Goal: Task Accomplishment & Management: Complete application form

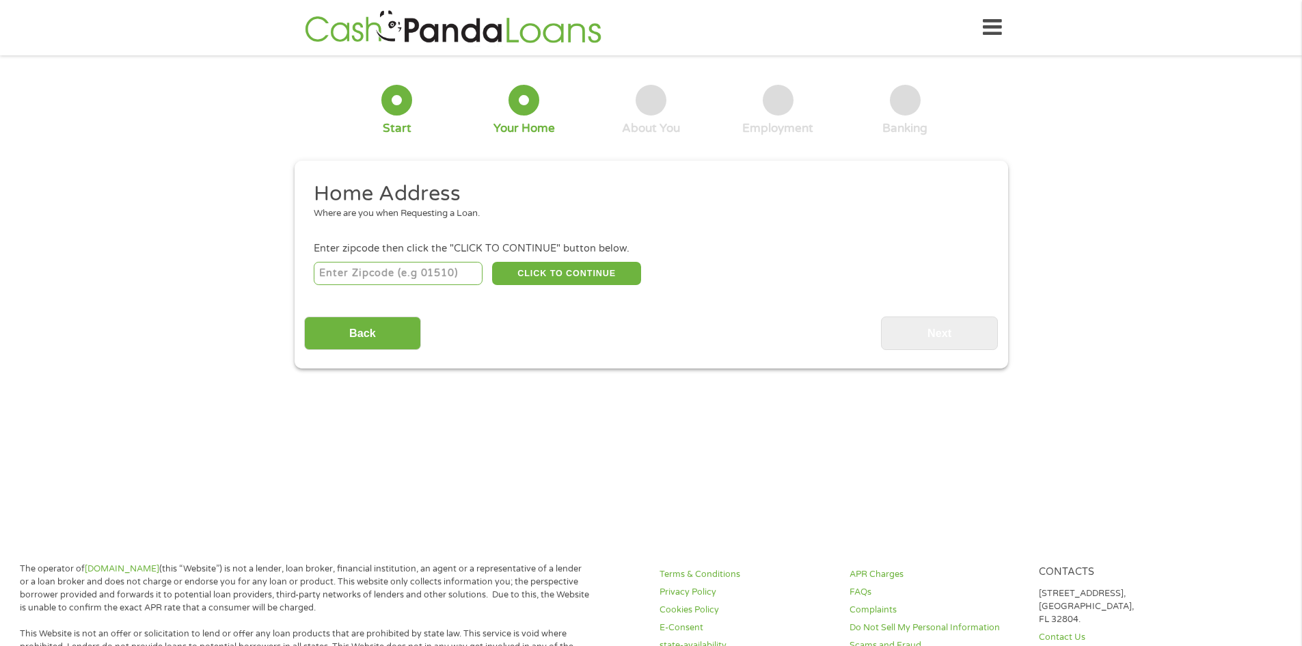
click at [374, 272] on input "number" at bounding box center [398, 273] width 169 height 23
type input "33064"
click at [578, 267] on button "CLICK TO CONTINUE" at bounding box center [566, 273] width 149 height 23
type input "33064"
type input "[GEOGRAPHIC_DATA]"
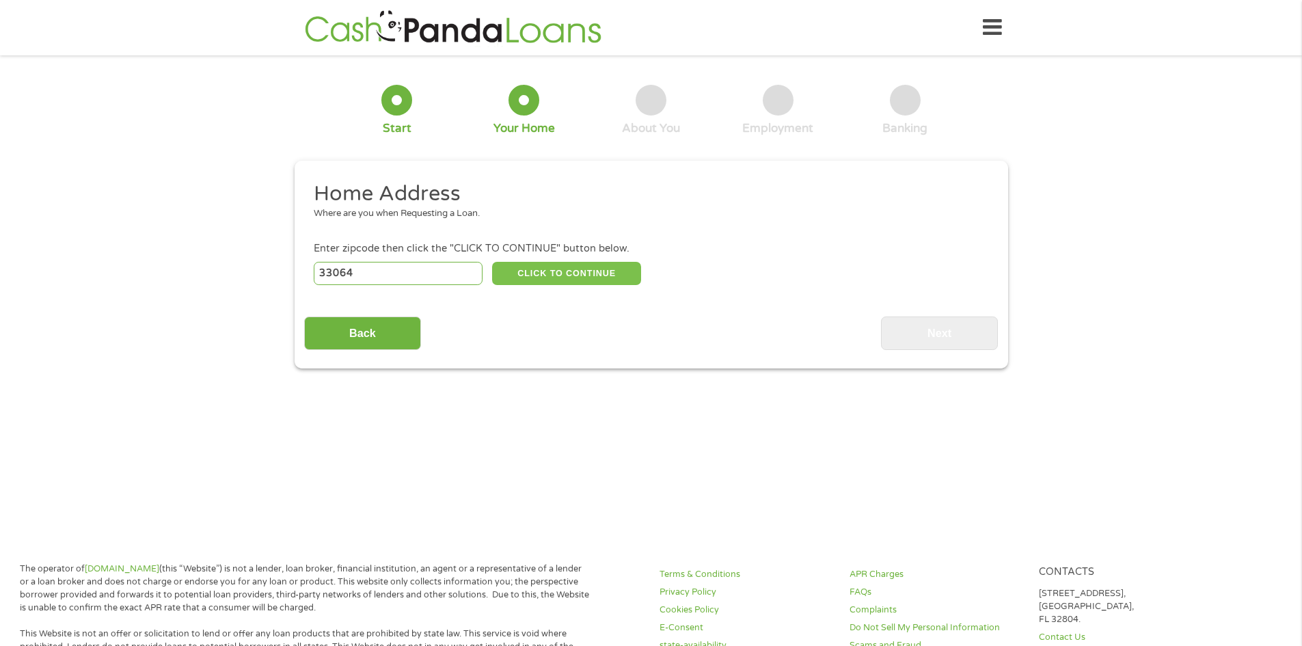
select select "[US_STATE]"
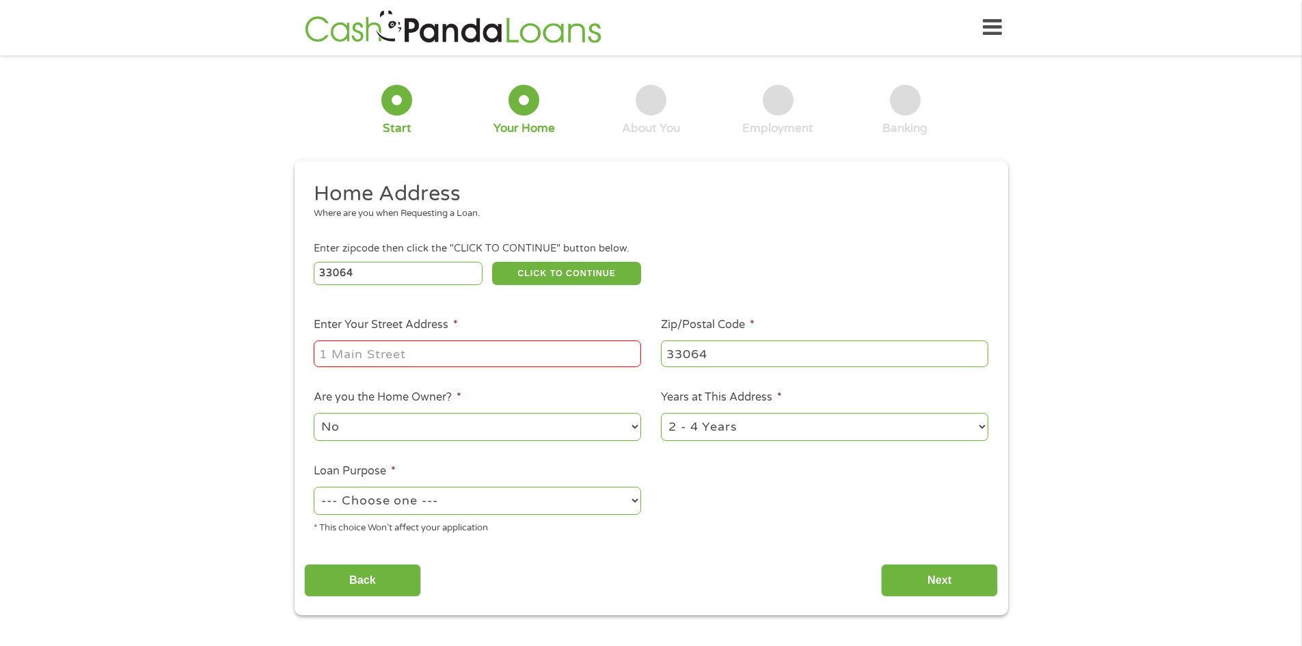
click at [366, 349] on input "Enter Your Street Address *" at bounding box center [477, 353] width 327 height 26
type input "[STREET_ADDRESS]"
click at [981, 430] on select "1 Year or less 1 - 2 Years 2 - 4 Years Over 4 Years" at bounding box center [824, 427] width 327 height 28
select select "60months"
click at [661, 414] on select "1 Year or less 1 - 2 Years 2 - 4 Years Over 4 Years" at bounding box center [824, 427] width 327 height 28
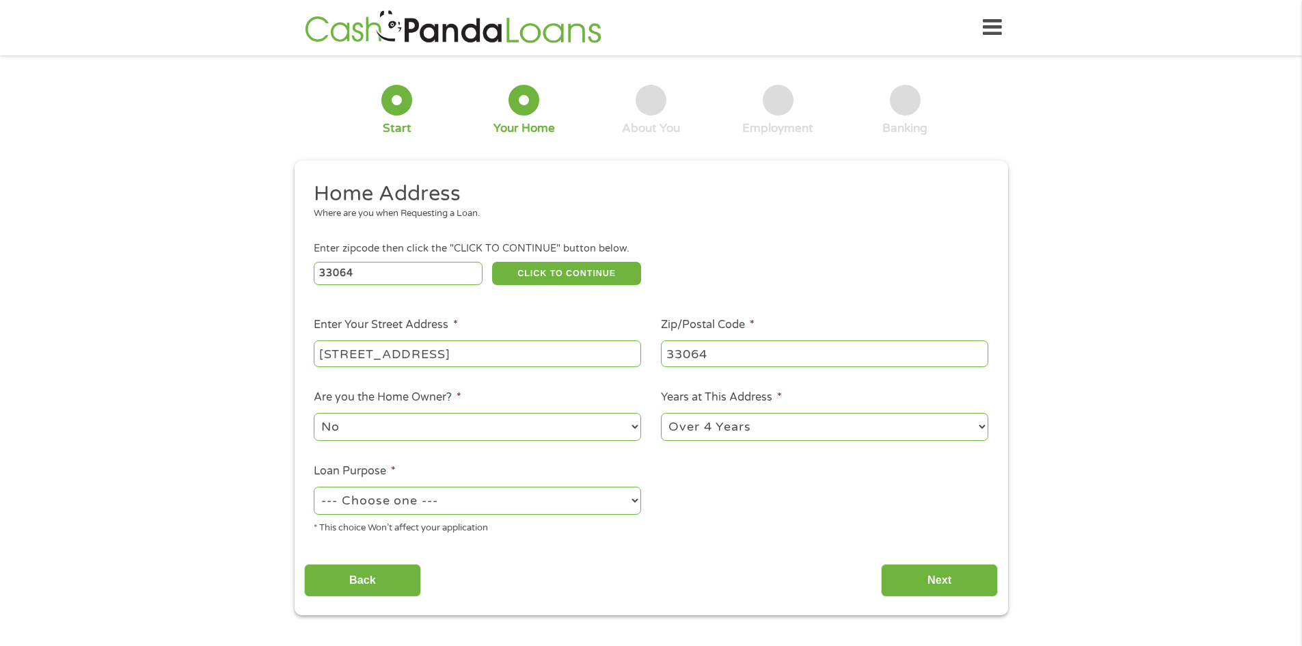
click at [635, 503] on select "--- Choose one --- Pay Bills Debt Consolidation Home Improvement Major Purchase…" at bounding box center [477, 501] width 327 height 28
select select "other"
click at [314, 488] on select "--- Choose one --- Pay Bills Debt Consolidation Home Improvement Major Purchase…" at bounding box center [477, 501] width 327 height 28
click at [943, 576] on input "Next" at bounding box center [939, 580] width 117 height 33
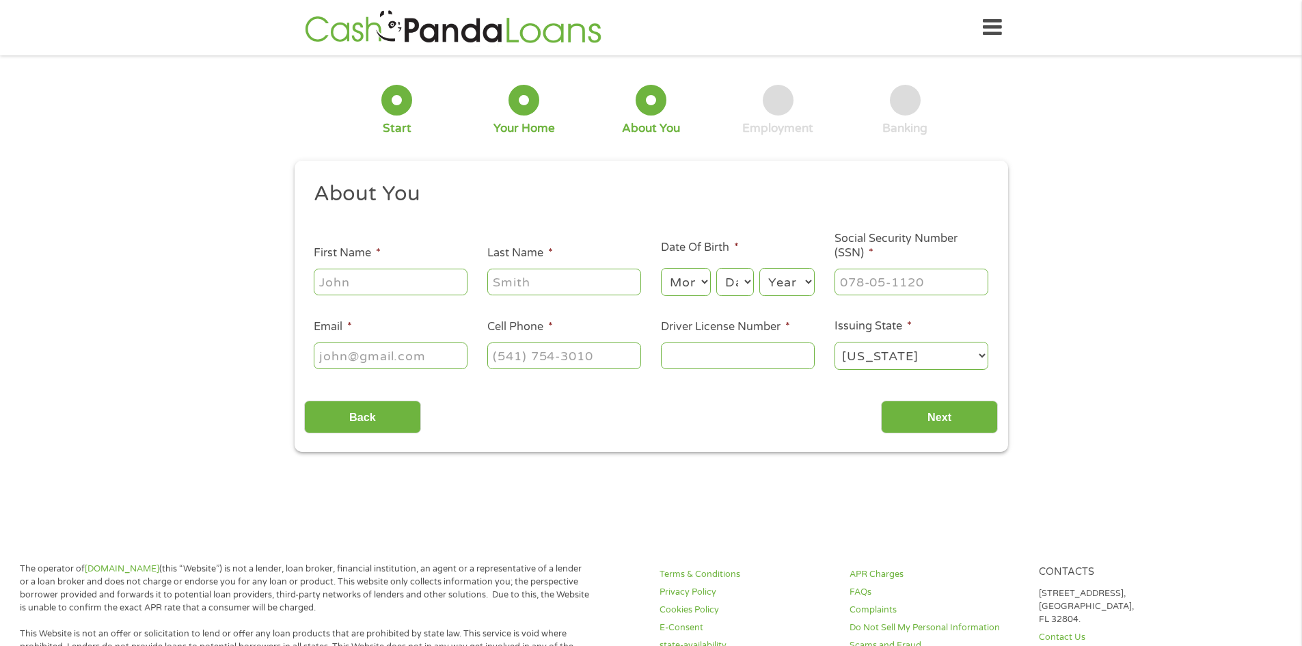
click at [355, 288] on input "First Name *" at bounding box center [391, 282] width 154 height 26
type input "[PERSON_NAME]"
click at [519, 280] on input "Last Name *" at bounding box center [564, 282] width 154 height 26
type input "[PERSON_NAME]"
click at [705, 280] on select "Month 1 2 3 4 5 6 7 8 9 10 11 12" at bounding box center [686, 282] width 50 height 28
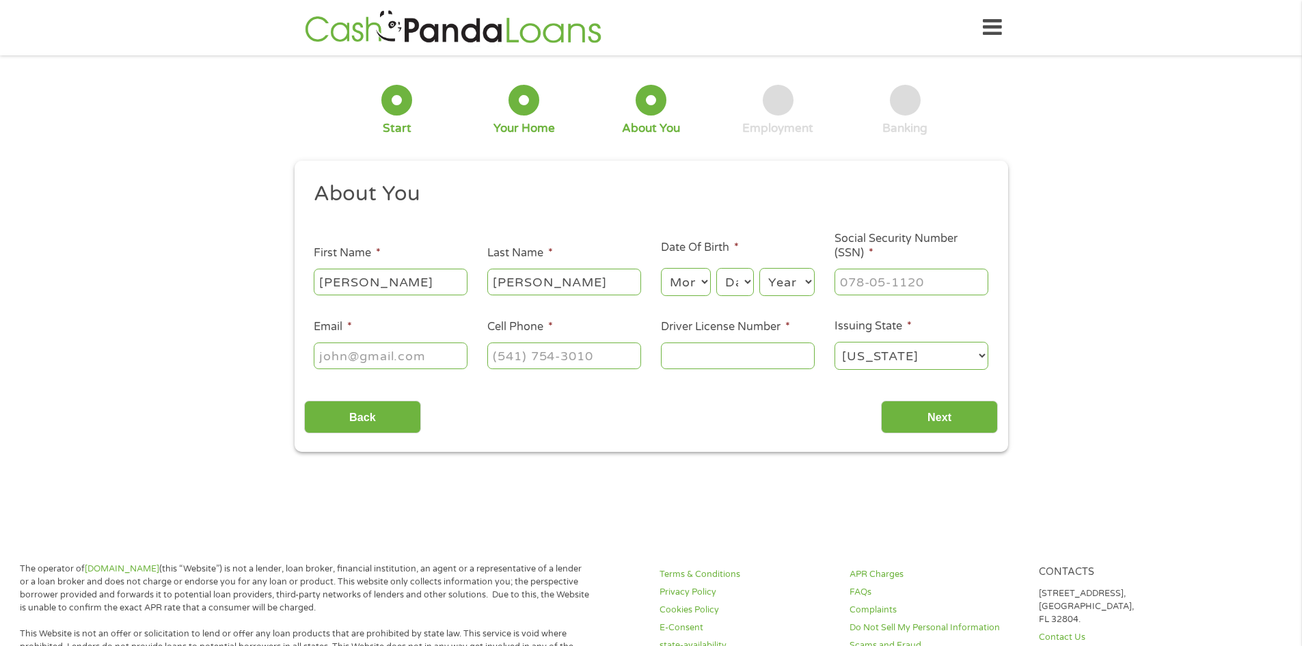
select select "2"
click at [661, 268] on select "Month 1 2 3 4 5 6 7 8 9 10 11 12" at bounding box center [686, 282] width 50 height 28
click at [749, 278] on select "Day 1 2 3 4 5 6 7 8 9 10 11 12 13 14 15 16 17 18 19 20 21 22 23 24 25 26 27 28 …" at bounding box center [734, 282] width 37 height 28
select select "16"
click at [716, 268] on select "Day 1 2 3 4 5 6 7 8 9 10 11 12 13 14 15 16 17 18 19 20 21 22 23 24 25 26 27 28 …" at bounding box center [734, 282] width 37 height 28
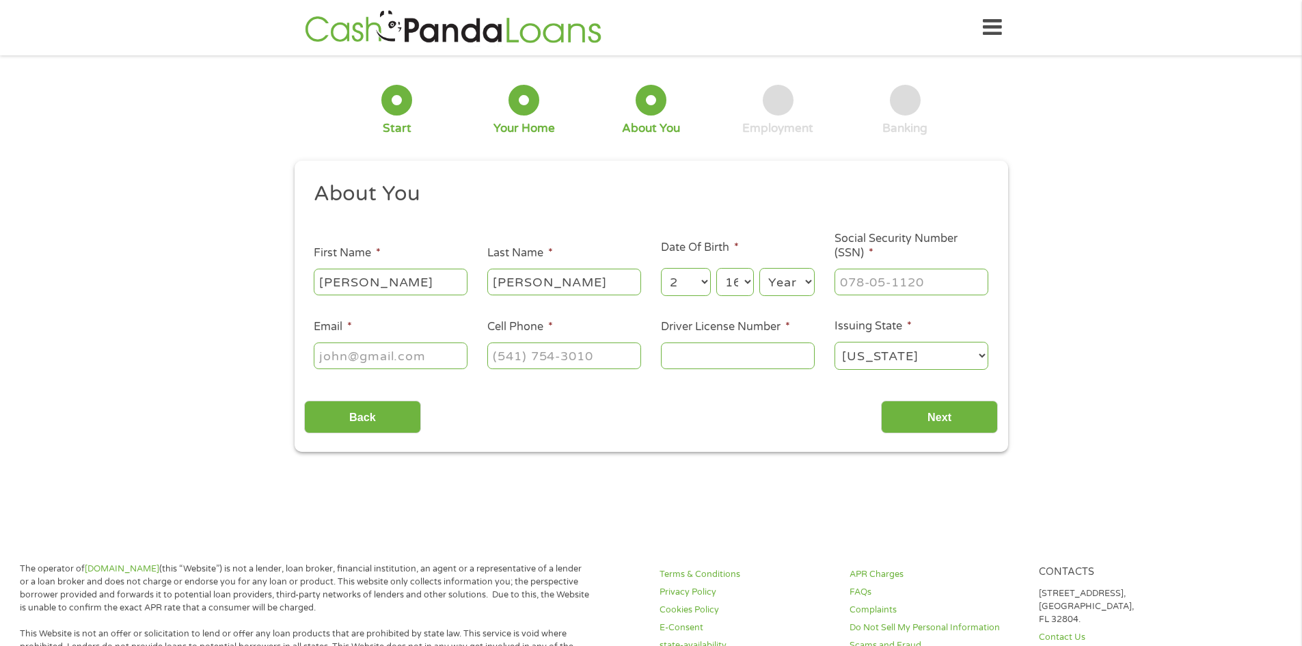
click at [810, 281] on select "Year [DATE] 2006 2005 2004 2003 2002 2001 2000 1999 1998 1997 1996 1995 1994 19…" at bounding box center [786, 282] width 55 height 28
select select "1955"
click at [759, 268] on select "Year [DATE] 2006 2005 2004 2003 2002 2001 2000 1999 1998 1997 1996 1995 1994 19…" at bounding box center [786, 282] width 55 height 28
type input "___-__-____"
click at [850, 280] on input "___-__-____" at bounding box center [912, 282] width 154 height 26
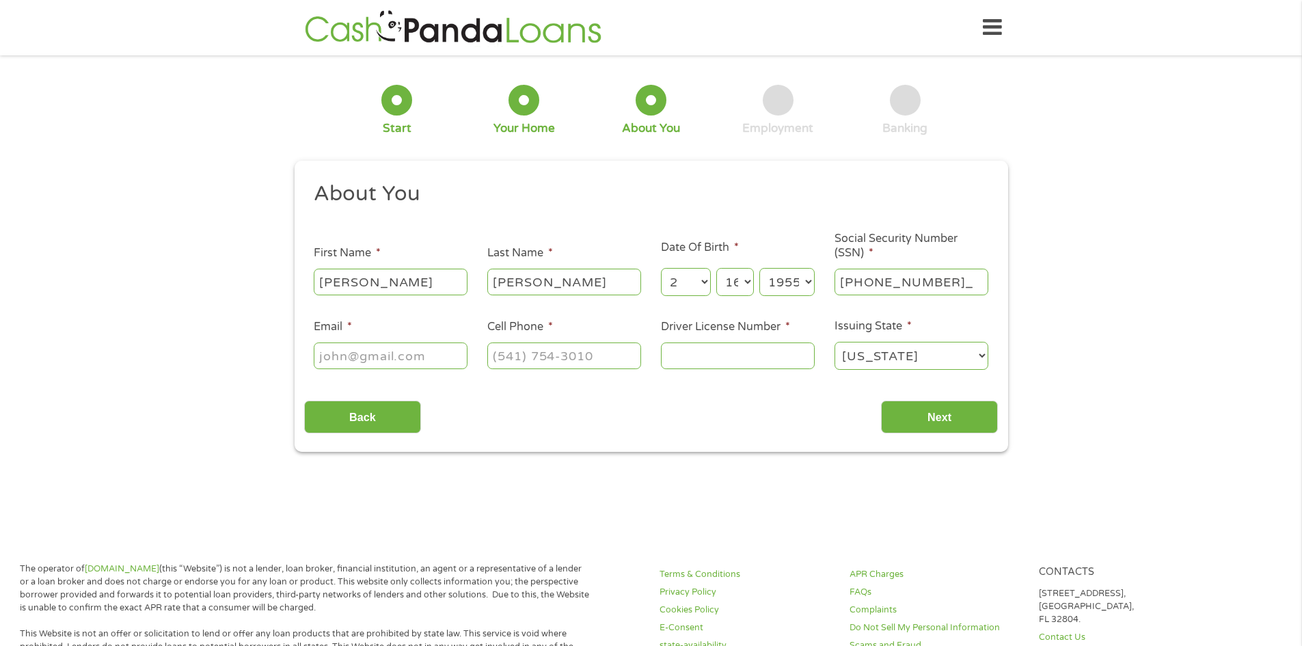
type input "248-02-7387"
click at [344, 354] on input "Email *" at bounding box center [391, 355] width 154 height 26
drag, startPoint x: 372, startPoint y: 353, endPoint x: 385, endPoint y: 353, distance: 13.0
click at [371, 353] on input "astrosc(3@[DOMAIN_NAME]" at bounding box center [391, 355] width 154 height 26
type input "[EMAIL_ADDRESS][DOMAIN_NAME]"
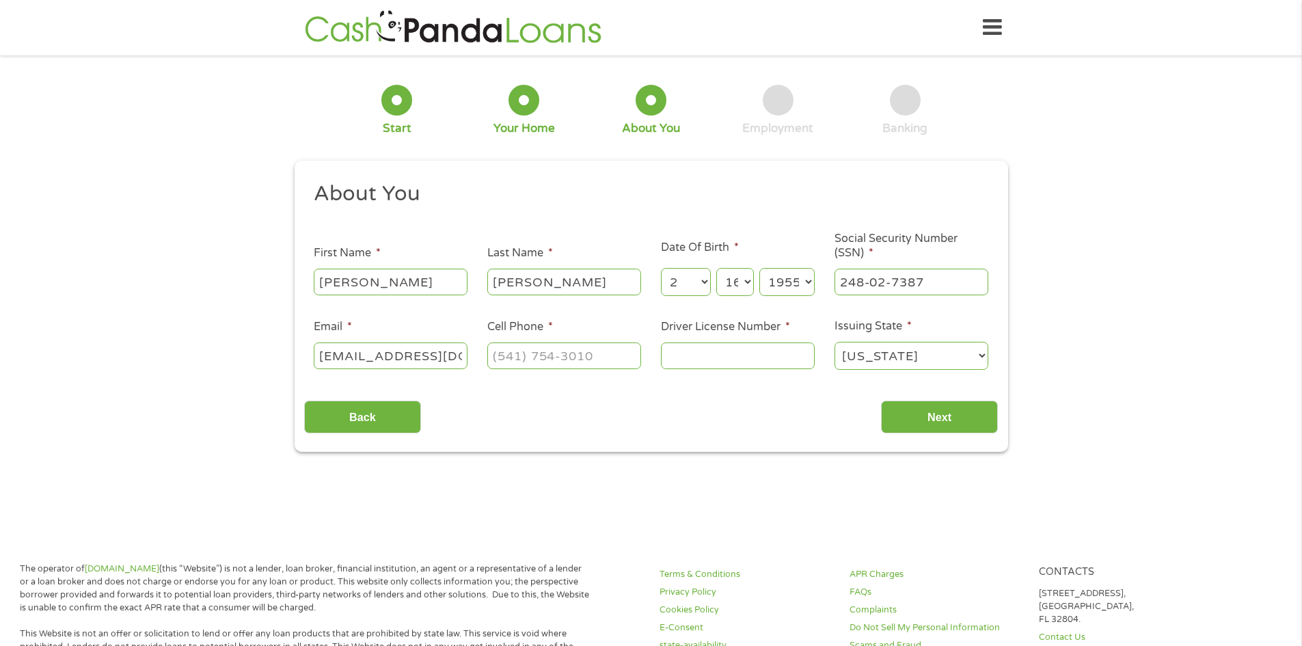
click at [483, 414] on div "Back Next" at bounding box center [651, 411] width 694 height 43
click at [506, 351] on input "(___) ___-____" at bounding box center [564, 355] width 154 height 26
type input "[PHONE_NUMBER]"
click at [696, 355] on input "Driver License Number *" at bounding box center [738, 355] width 154 height 26
type input "S365044555560"
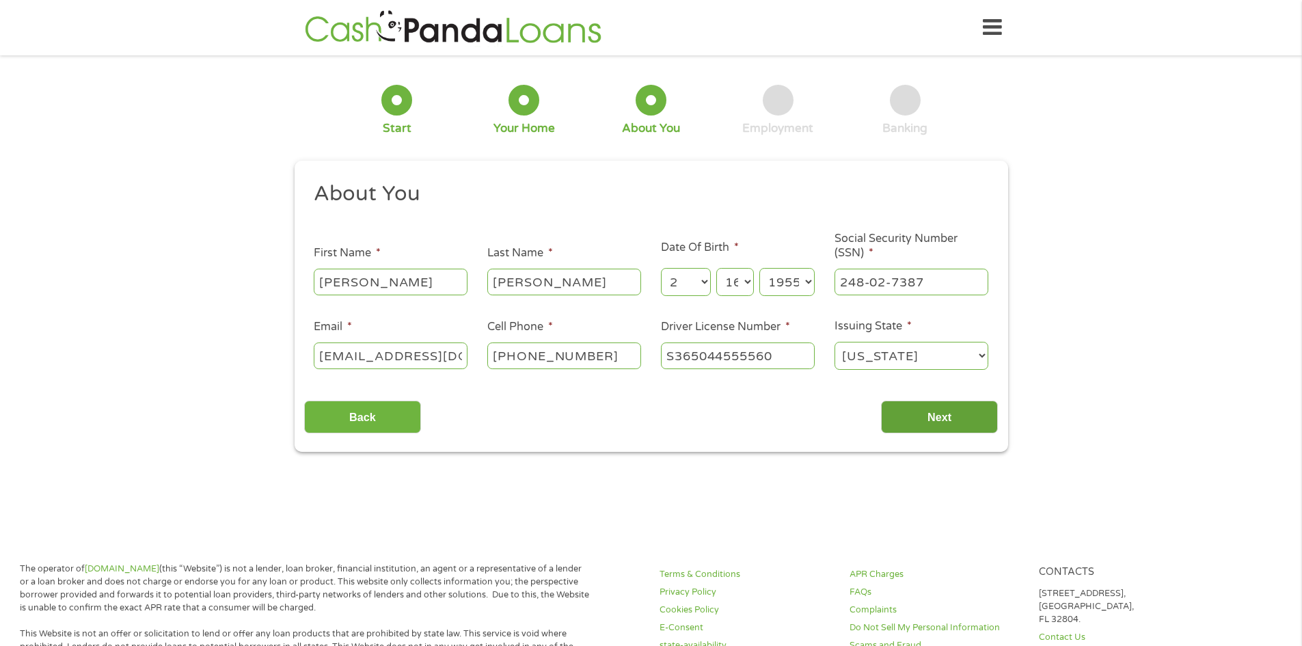
click at [931, 407] on input "Next" at bounding box center [939, 417] width 117 height 33
click at [949, 416] on input "Next" at bounding box center [939, 417] width 117 height 33
click at [944, 416] on input "Next" at bounding box center [939, 417] width 117 height 33
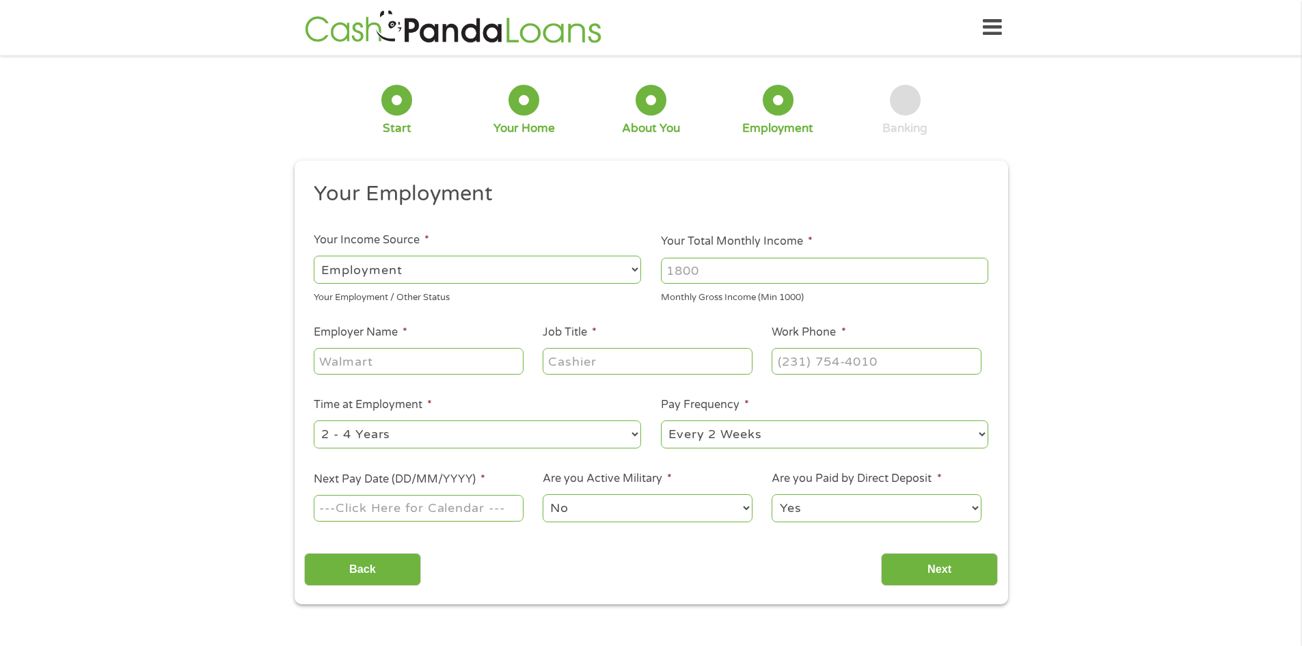
click at [630, 265] on select "--- Choose one --- Employment [DEMOGRAPHIC_DATA] Benefits" at bounding box center [477, 270] width 327 height 28
select select "benefits"
click at [314, 256] on select "--- Choose one --- Employment [DEMOGRAPHIC_DATA] Benefits" at bounding box center [477, 270] width 327 height 28
type input "Other"
type input "[PHONE_NUMBER]"
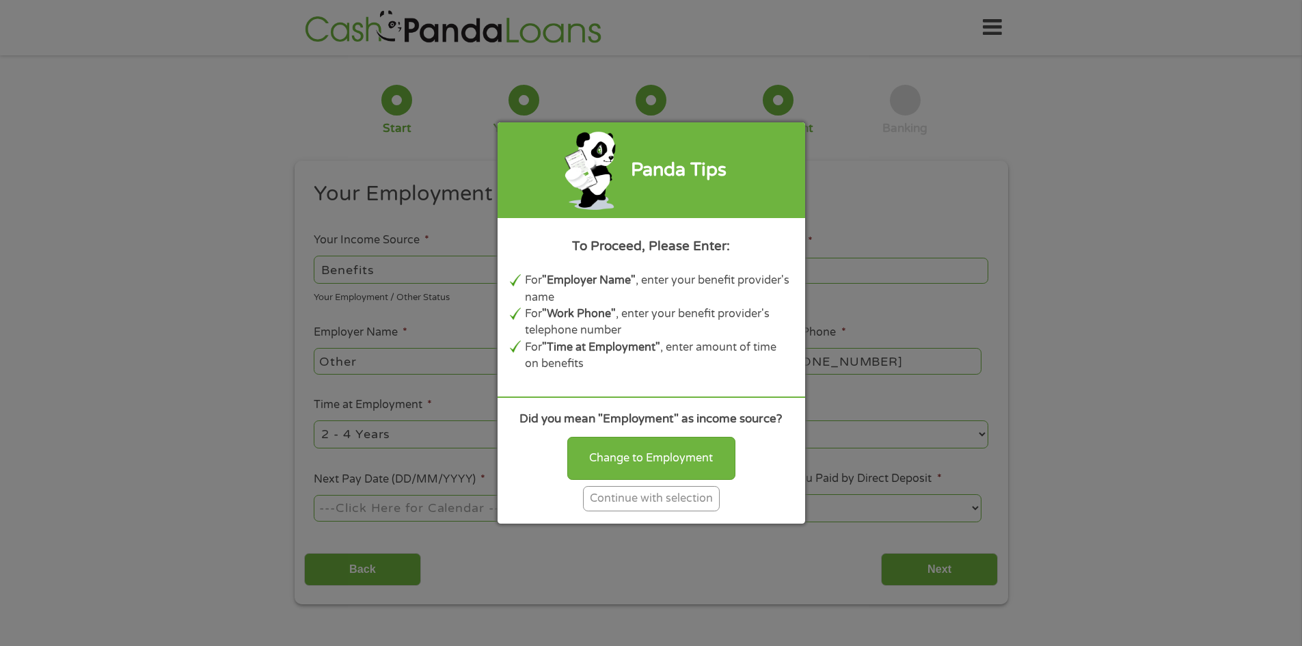
click at [655, 494] on div "Continue with selection" at bounding box center [651, 498] width 137 height 25
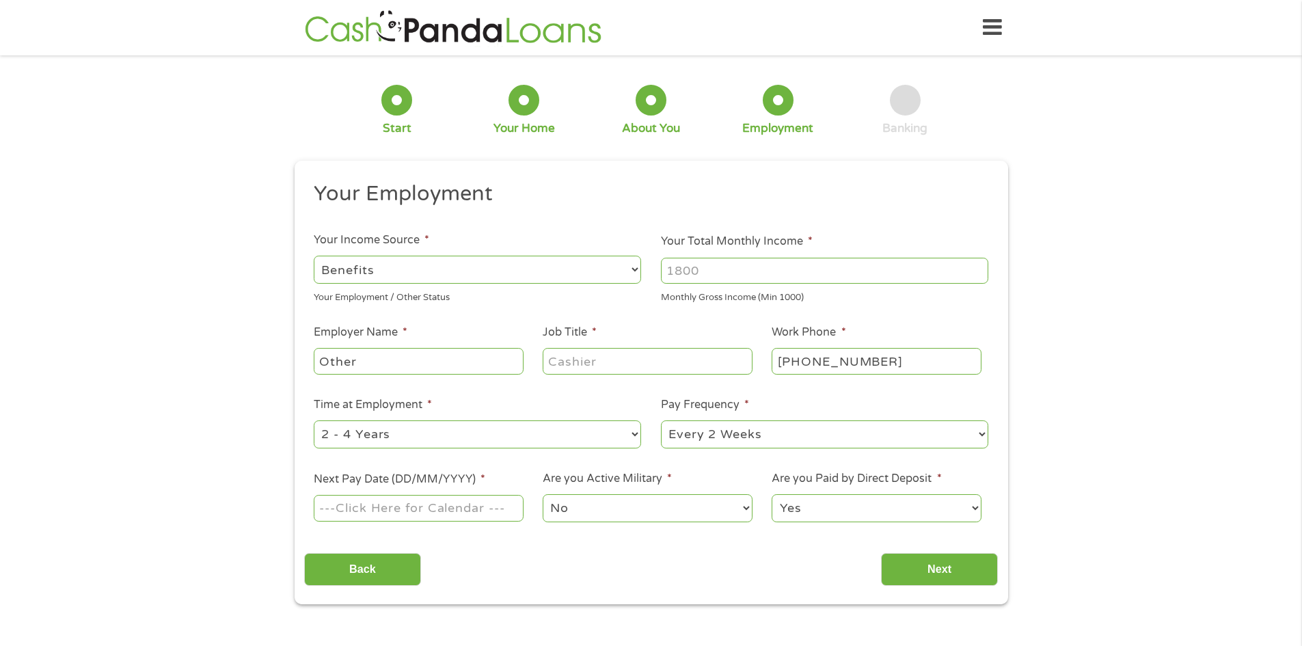
click at [733, 269] on input "Your Total Monthly Income *" at bounding box center [824, 271] width 327 height 26
type input "4000"
click at [351, 356] on input "Other" at bounding box center [418, 361] width 209 height 26
type input "r"
type input "Social Security"
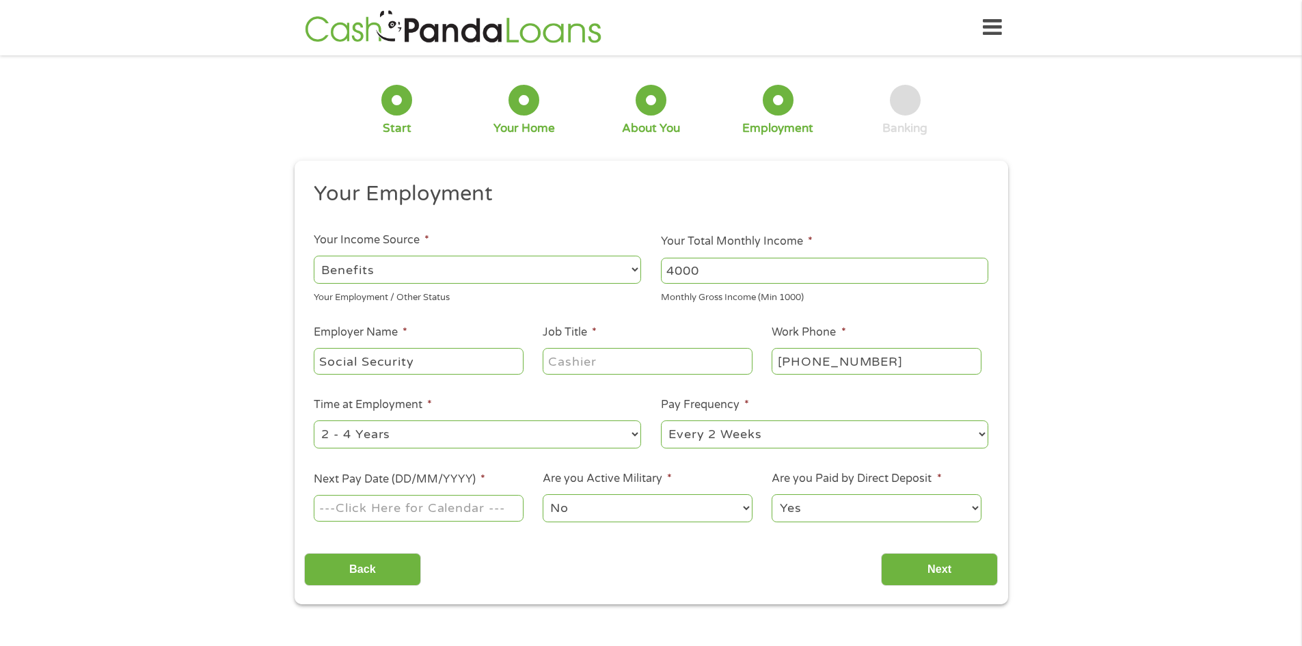
click at [562, 356] on input "Job Title *" at bounding box center [647, 361] width 209 height 26
type input "Tax Preparer"
click at [635, 434] on select "--- Choose one --- 1 Year or less 1 - 2 Years 2 - 4 Years Over 4 Years" at bounding box center [477, 434] width 327 height 28
select select "60months"
click at [314, 420] on select "--- Choose one --- 1 Year or less 1 - 2 Years 2 - 4 Years Over 4 Years" at bounding box center [477, 434] width 327 height 28
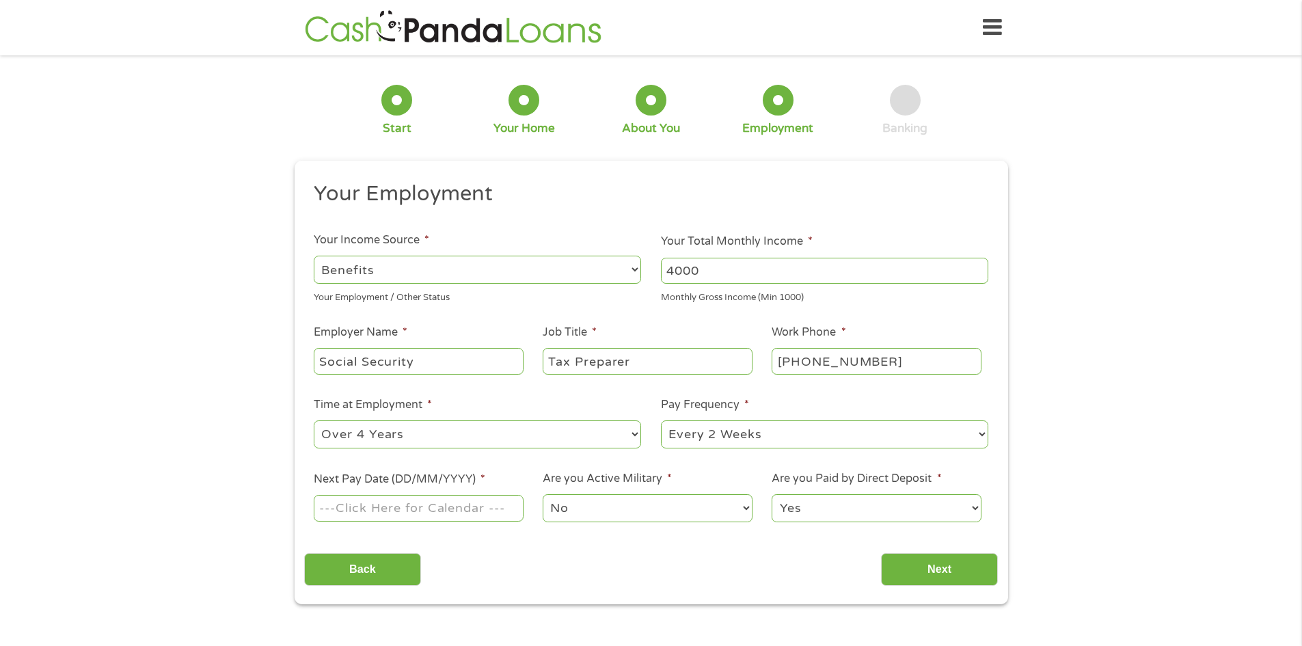
click at [979, 433] on select "--- Choose one --- Every 2 Weeks Every Week Monthly Semi-Monthly" at bounding box center [824, 434] width 327 height 28
select select "monthly"
click at [661, 420] on select "--- Choose one --- Every 2 Weeks Every Week Monthly Semi-Monthly" at bounding box center [824, 434] width 327 height 28
click at [451, 499] on input "Next Pay Date (DD/MM/YYYY) *" at bounding box center [418, 508] width 209 height 26
type input "[DATE]"
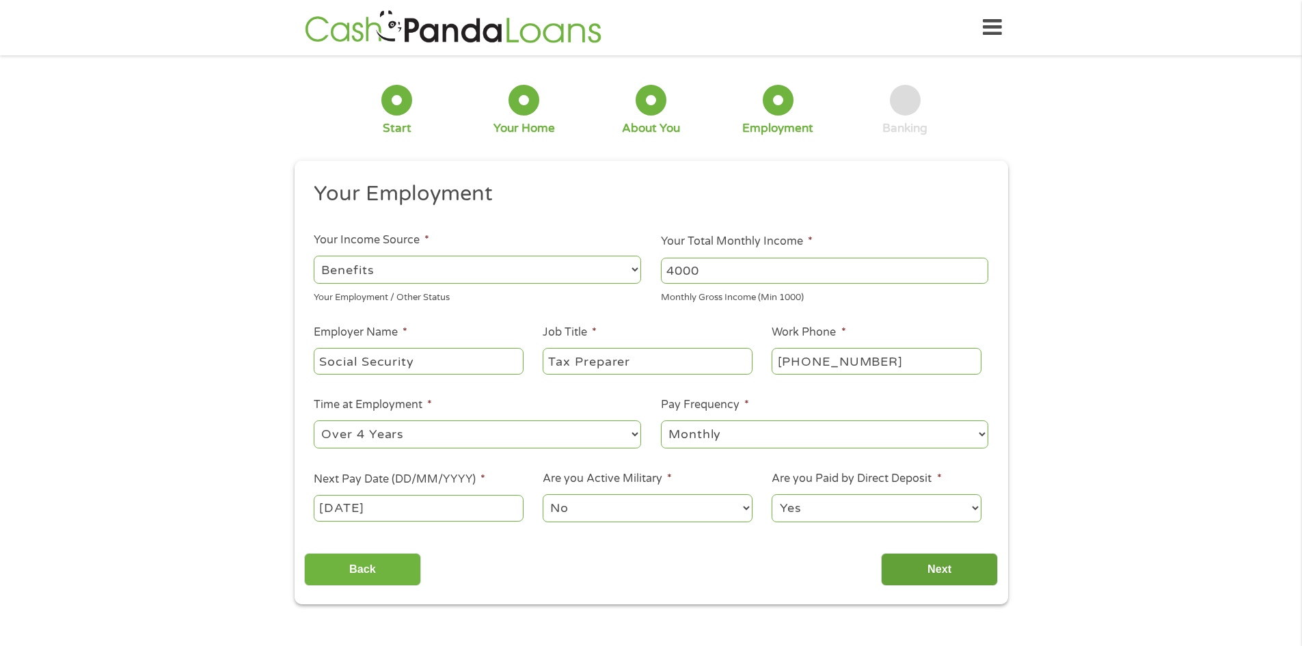
click at [949, 559] on input "Next" at bounding box center [939, 569] width 117 height 33
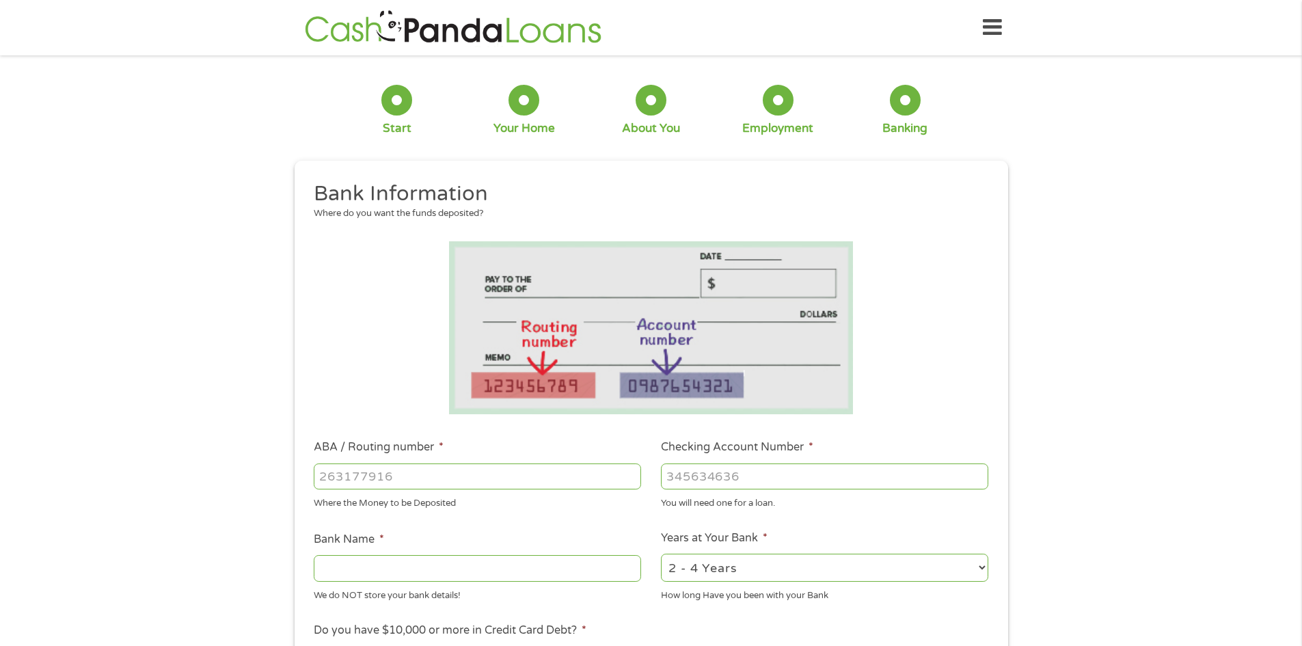
click at [334, 472] on input "ABA / Routing number *" at bounding box center [477, 476] width 327 height 26
type input "063100277"
type input "BANK OF AMERICA NA"
type input "063100277"
click at [685, 477] on input "Checking Account Number *" at bounding box center [824, 476] width 327 height 26
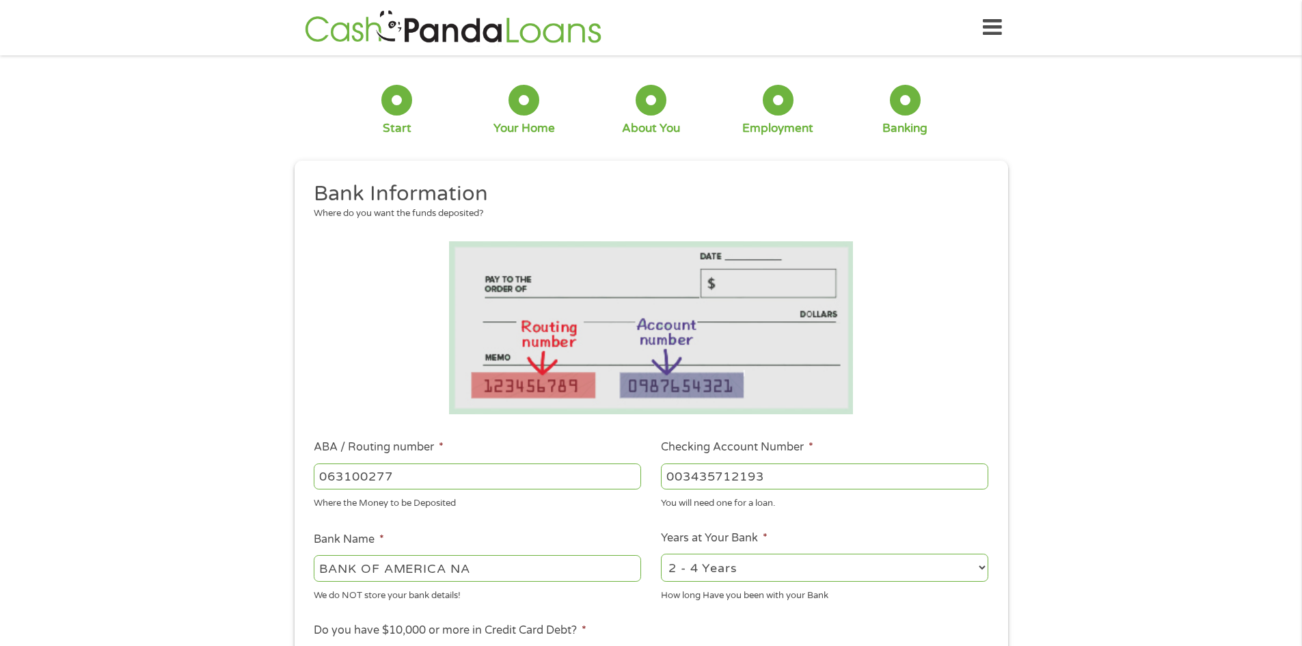
type input "003435712193"
click at [982, 565] on select "2 - 4 Years 6 - 12 Months 1 - 2 Years Over 4 Years" at bounding box center [824, 568] width 327 height 28
select select "60months"
click at [661, 554] on select "2 - 4 Years 6 - 12 Months 1 - 2 Years Over 4 Years" at bounding box center [824, 568] width 327 height 28
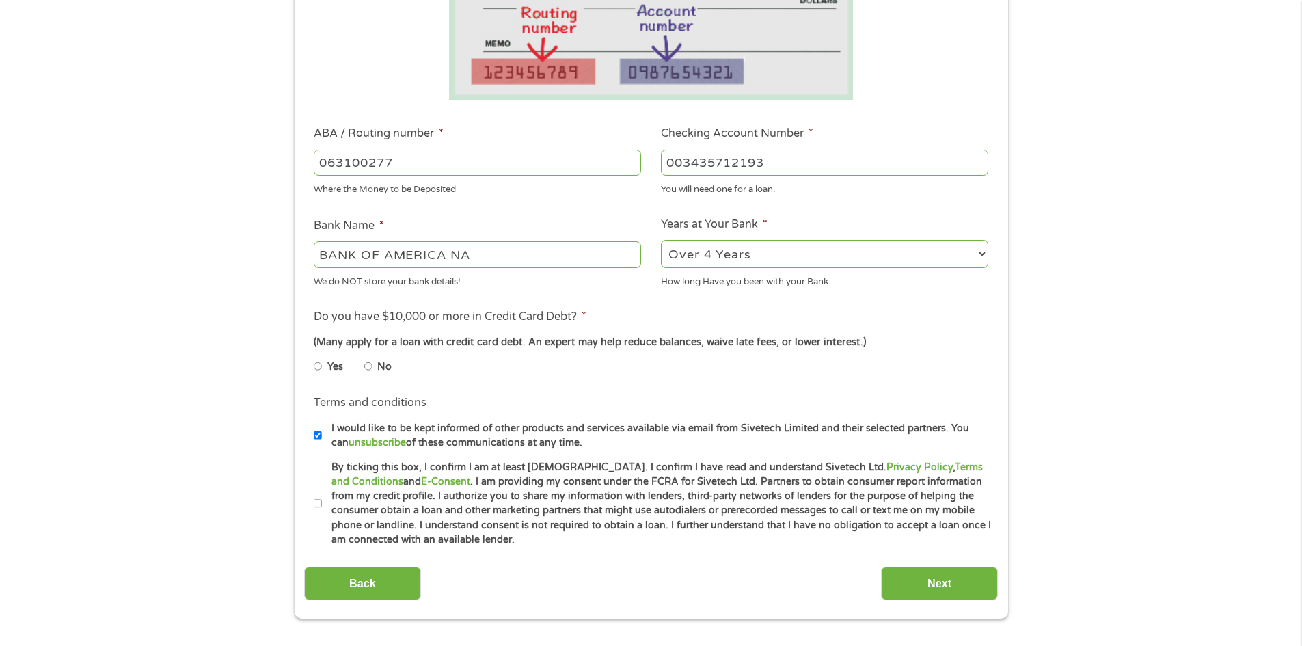
scroll to position [316, 0]
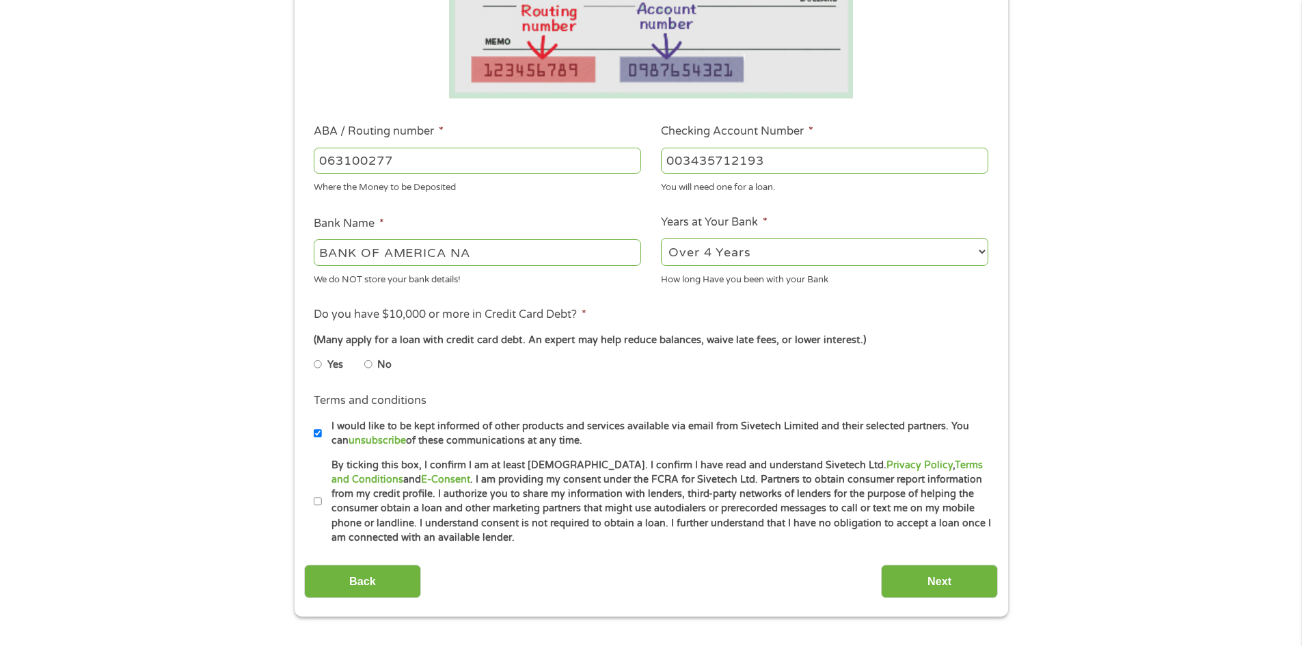
click at [369, 364] on input "No" at bounding box center [368, 364] width 8 height 22
radio input "true"
click at [317, 502] on input "By ticking this box, I confirm I am at least [DEMOGRAPHIC_DATA]. I confirm I ha…" at bounding box center [318, 502] width 8 height 22
checkbox input "true"
click at [950, 576] on input "Next" at bounding box center [939, 581] width 117 height 33
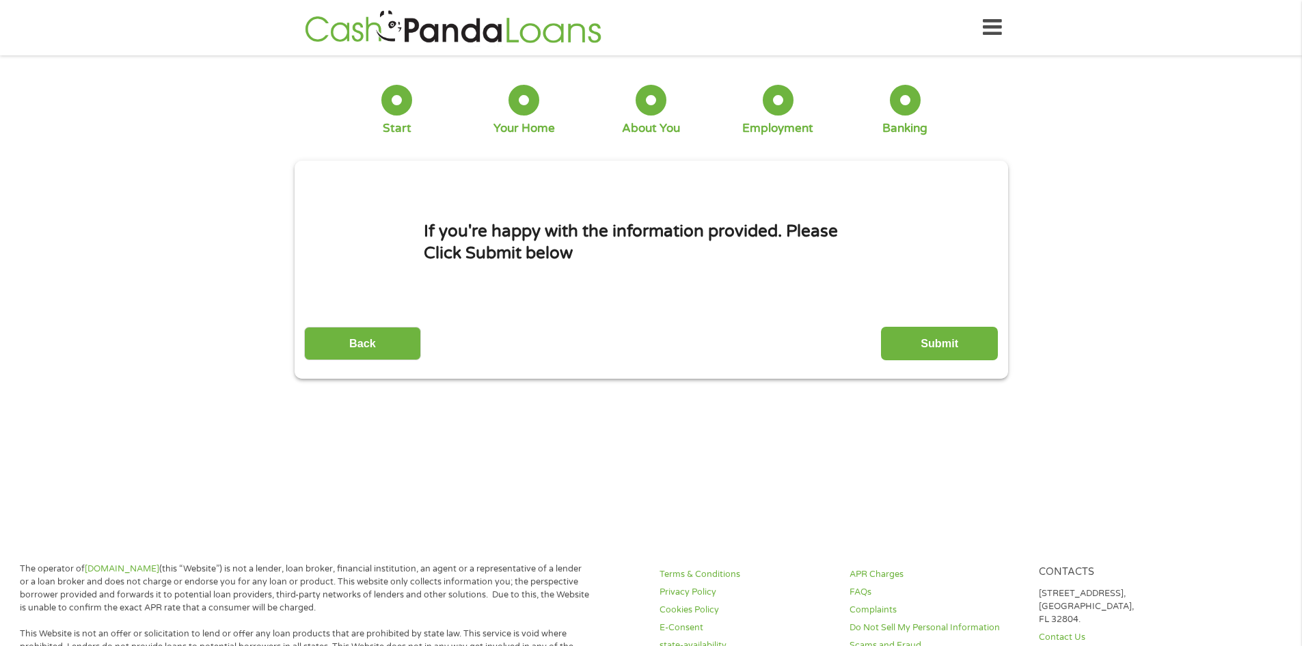
scroll to position [5, 5]
click at [934, 338] on input "Submit" at bounding box center [939, 343] width 117 height 33
